Goal: Task Accomplishment & Management: Complete application form

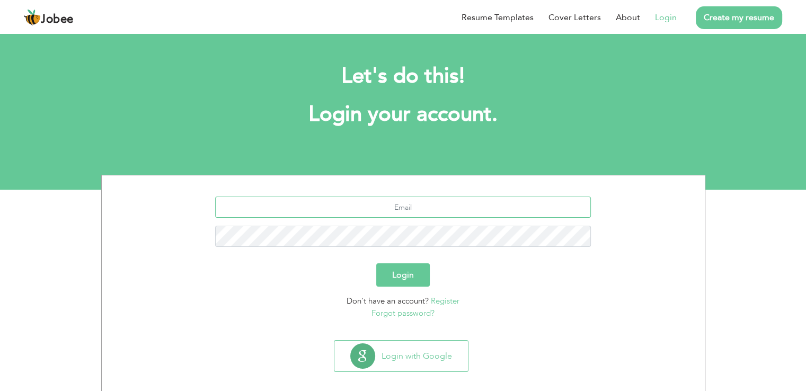
click at [317, 215] on input "text" at bounding box center [403, 207] width 376 height 21
type input "[EMAIL_ADDRESS][DOMAIN_NAME]"
click at [376, 263] on button "Login" at bounding box center [403, 274] width 54 height 23
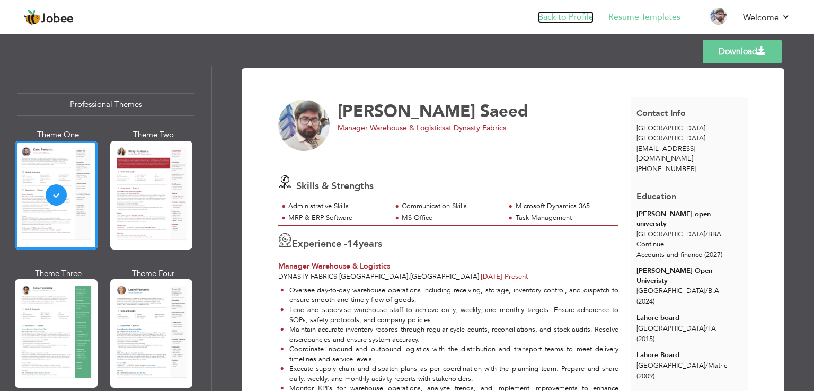
click at [581, 15] on link "Back to Profile" at bounding box center [566, 17] width 56 height 12
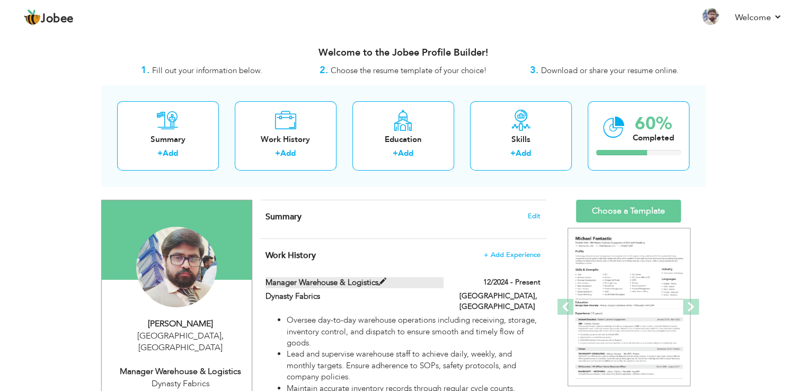
click at [384, 280] on span at bounding box center [382, 282] width 8 height 8
type input "Manager Warehouse & Logistics"
type input "Dynasty Fabrics"
type input "12/2024"
type input "[GEOGRAPHIC_DATA]"
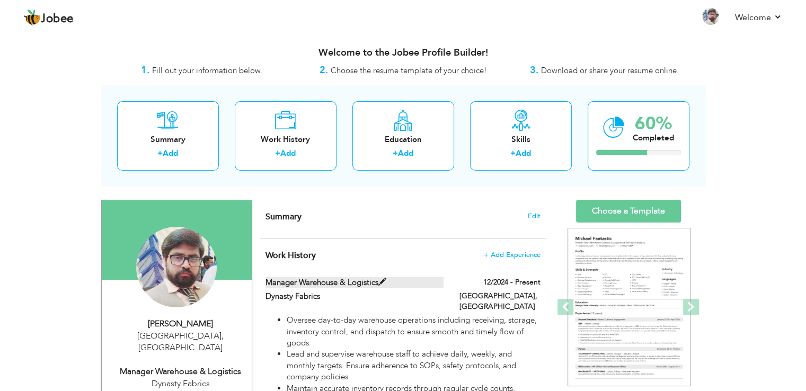
type input "[GEOGRAPHIC_DATA]"
checkbox input "true"
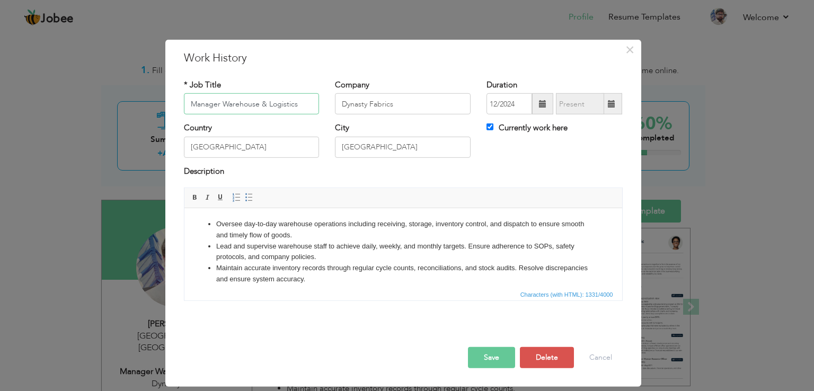
click at [187, 98] on input "Manager Warehouse & Logistics" at bounding box center [252, 103] width 136 height 21
type input "Assistant Manager Warehouse & Logistics"
click at [487, 358] on button "Save" at bounding box center [491, 357] width 47 height 21
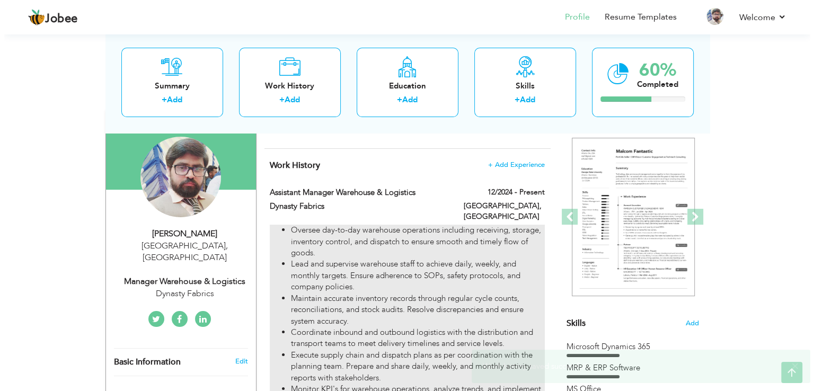
scroll to position [159, 0]
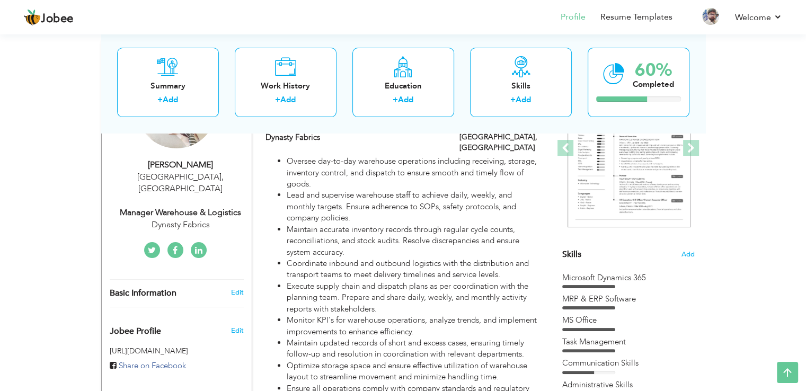
click at [159, 207] on div "Manager Warehouse & Logistics" at bounding box center [181, 213] width 142 height 12
type input "[PERSON_NAME]"
type input "Saeed"
type input "[PHONE_NUMBER]"
select select "number:166"
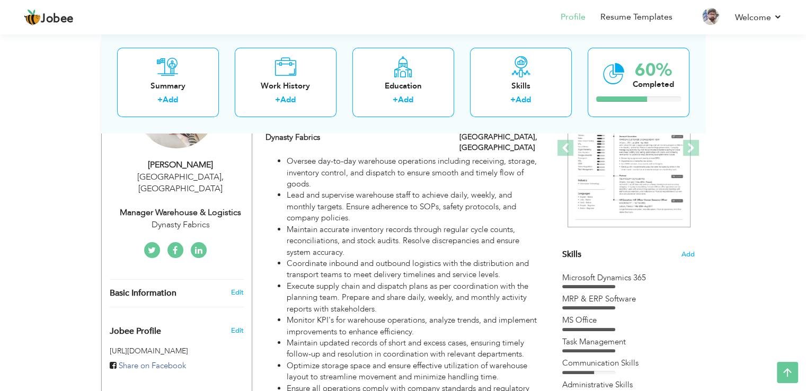
type input "[GEOGRAPHIC_DATA]"
select select "number:16"
type input "Dynasty Fabrics"
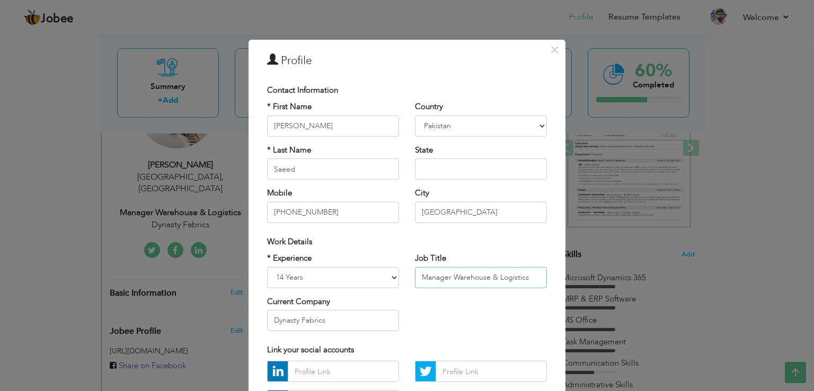
click at [415, 281] on input "Manager Warehouse & Logistics" at bounding box center [481, 276] width 132 height 21
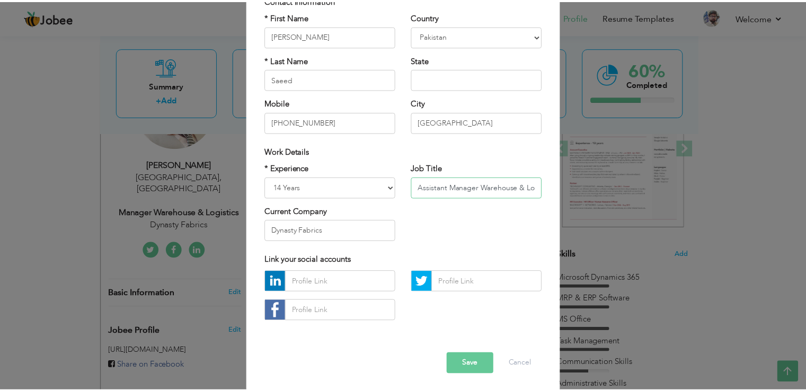
scroll to position [92, 0]
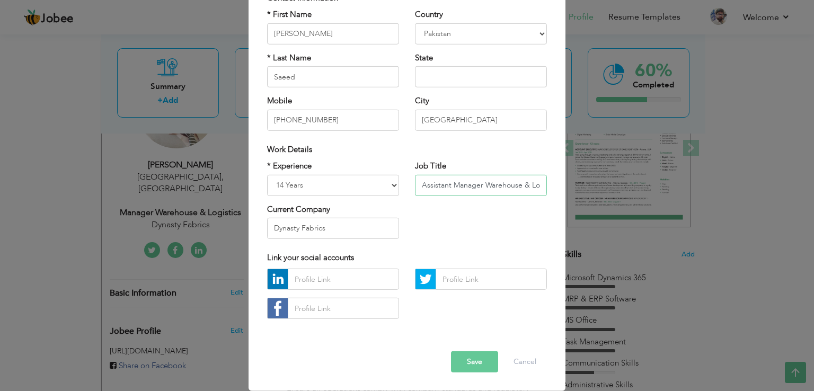
type input "Assistant Manager Warehouse & Logistics"
click at [460, 359] on button "Save" at bounding box center [474, 361] width 47 height 21
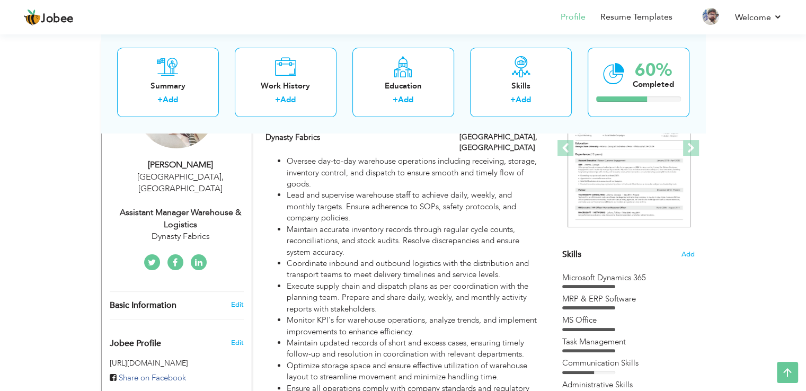
scroll to position [0, 0]
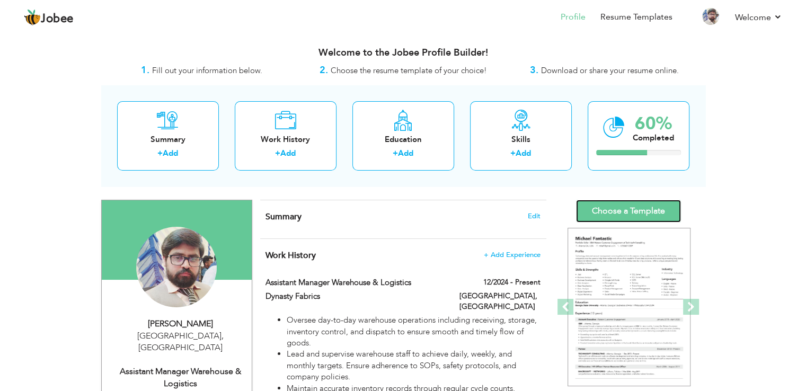
click at [624, 210] on link "Choose a Template" at bounding box center [628, 211] width 105 height 23
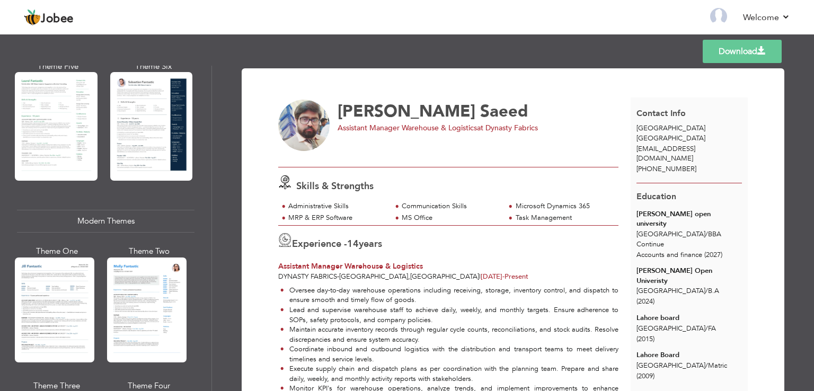
scroll to position [371, 0]
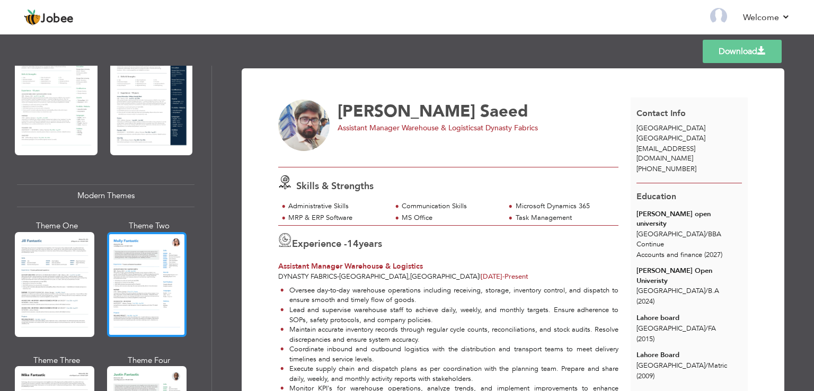
click at [137, 282] on div at bounding box center [146, 284] width 79 height 105
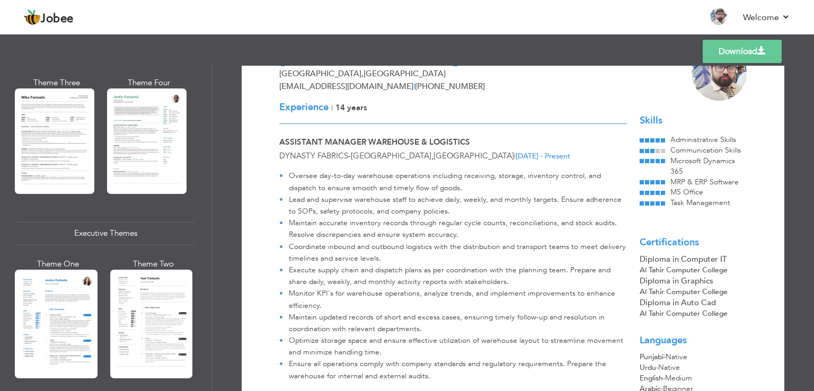
scroll to position [742, 0]
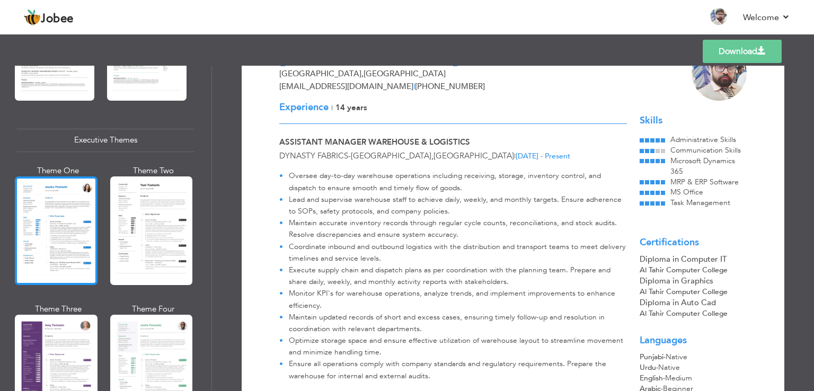
click at [51, 236] on div at bounding box center [56, 230] width 83 height 109
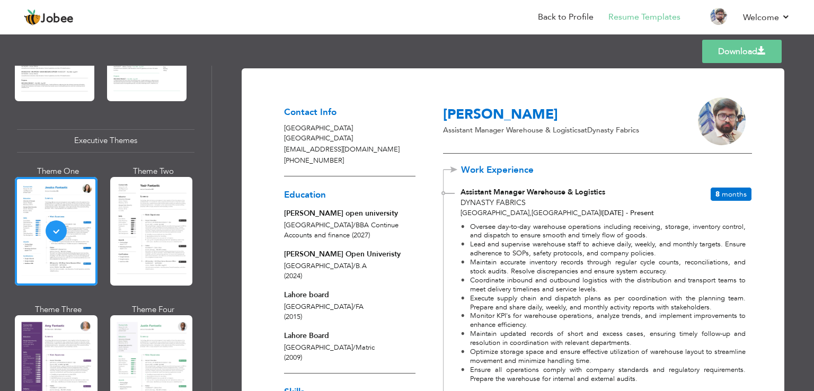
scroll to position [106, 0]
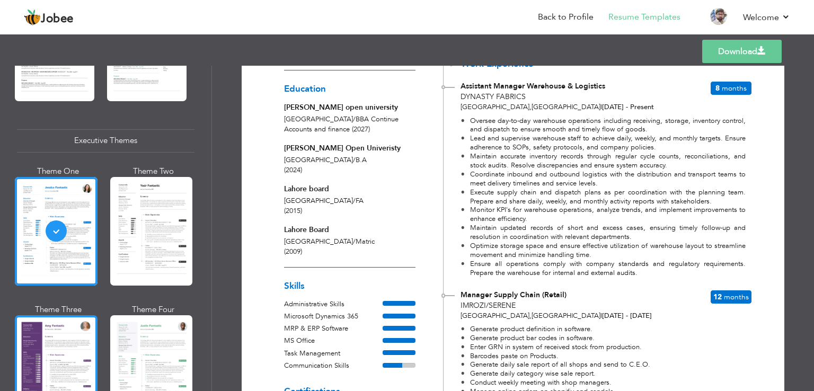
click at [55, 330] on div at bounding box center [56, 369] width 83 height 109
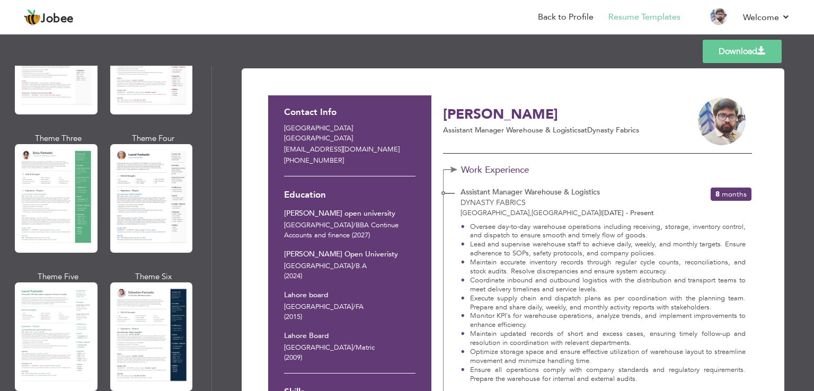
scroll to position [0, 0]
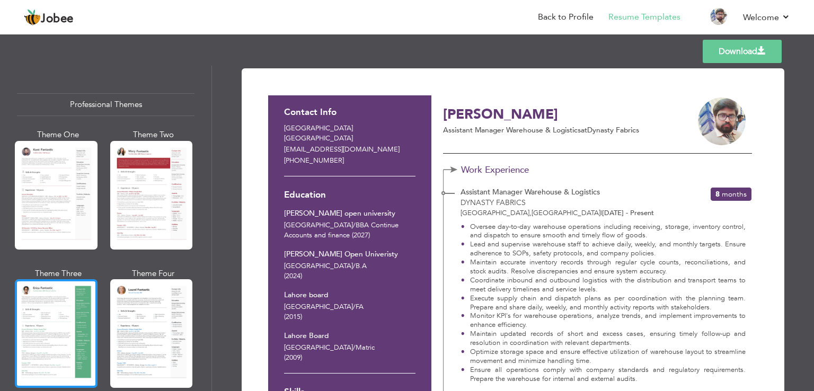
click at [78, 301] on div at bounding box center [56, 333] width 83 height 109
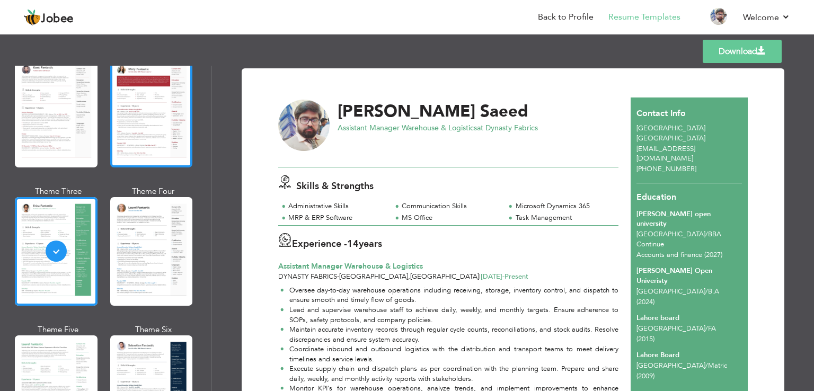
scroll to position [106, 0]
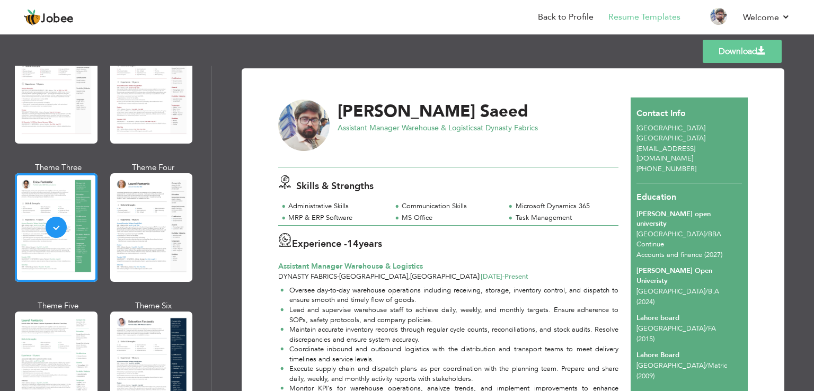
click at [719, 55] on link "Download" at bounding box center [741, 51] width 79 height 23
